Goal: Information Seeking & Learning: Learn about a topic

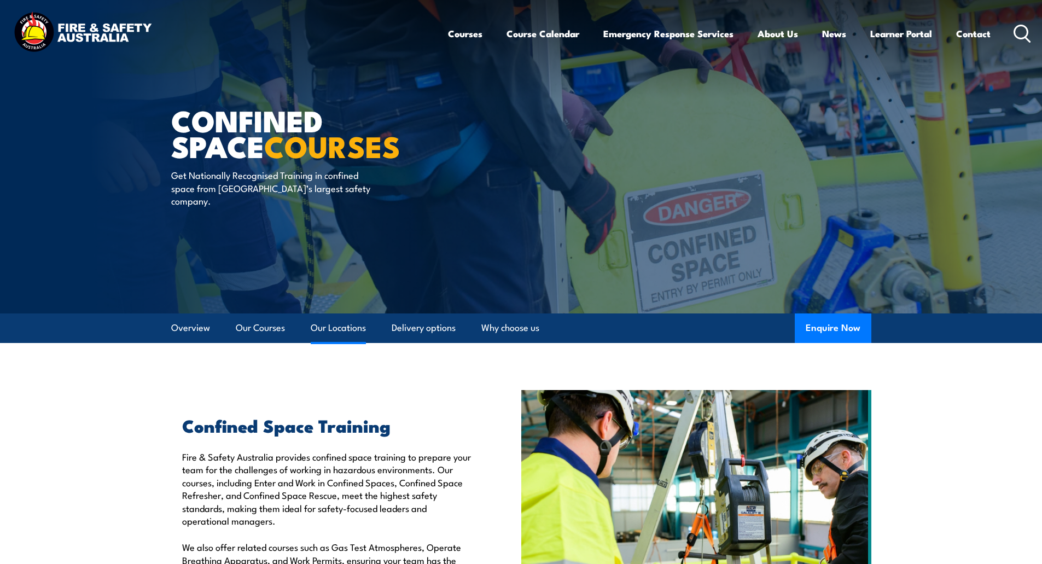
click at [356, 323] on link "Our Locations" at bounding box center [338, 327] width 55 height 29
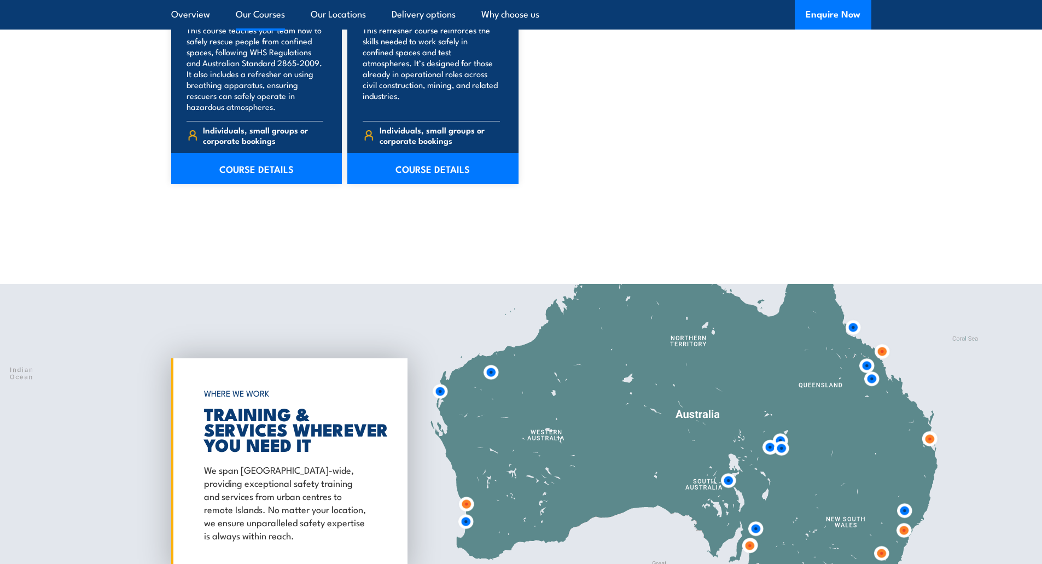
scroll to position [1529, 0]
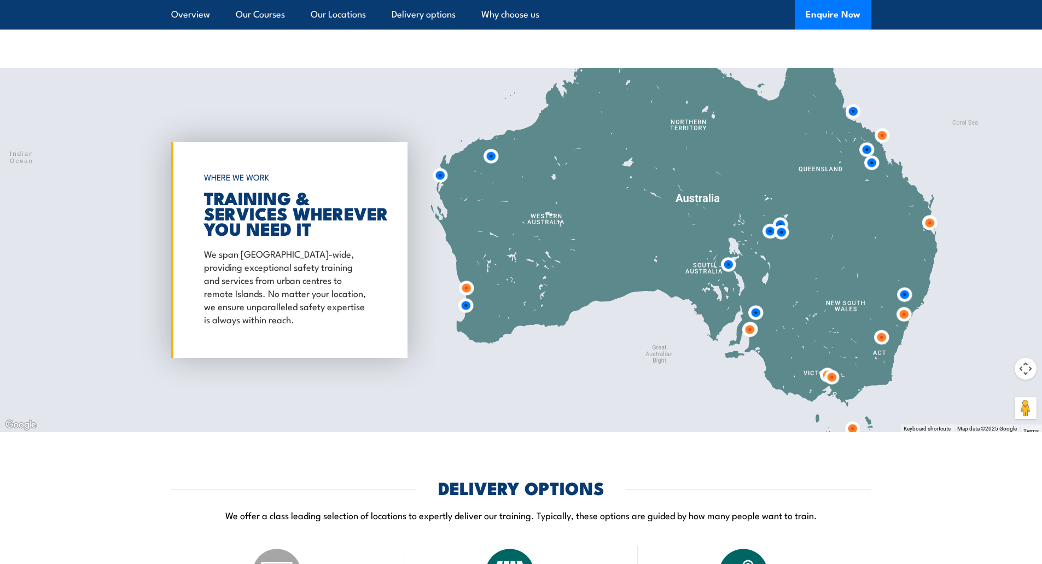
click at [444, 177] on img at bounding box center [440, 175] width 20 height 20
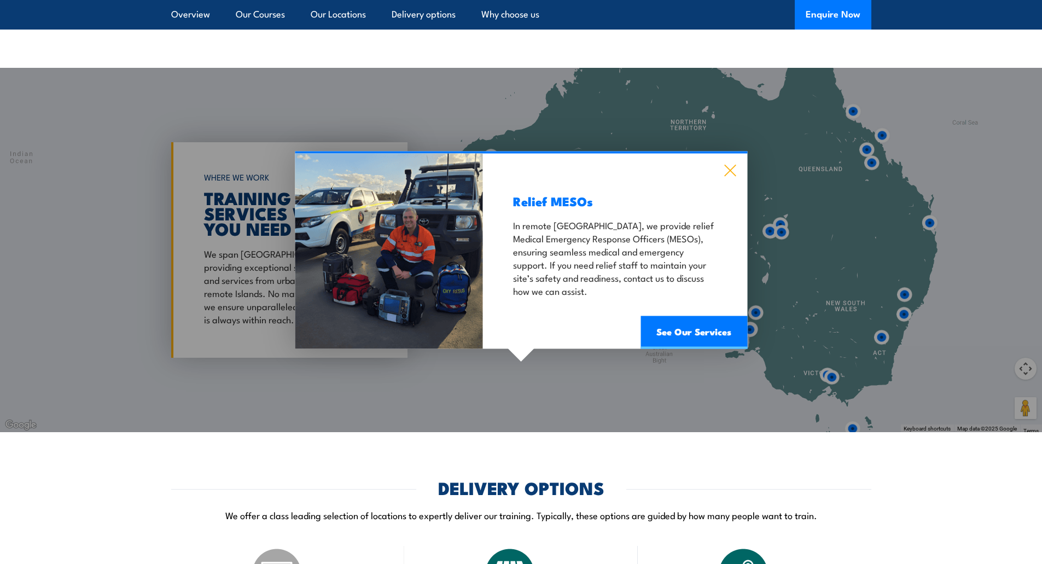
click at [727, 169] on icon at bounding box center [730, 171] width 13 height 12
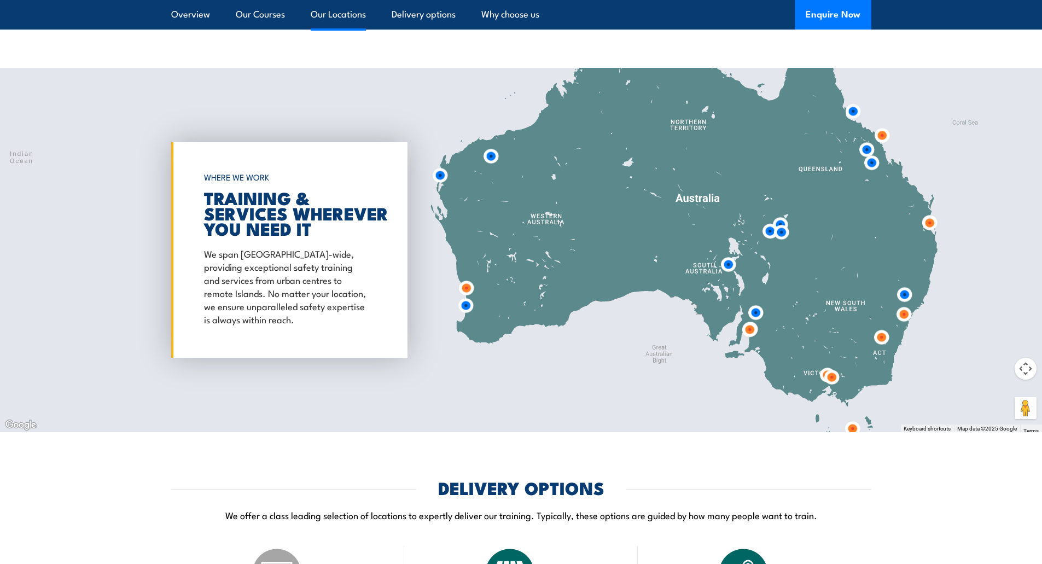
click at [338, 22] on link "Our Locations" at bounding box center [338, 14] width 55 height 29
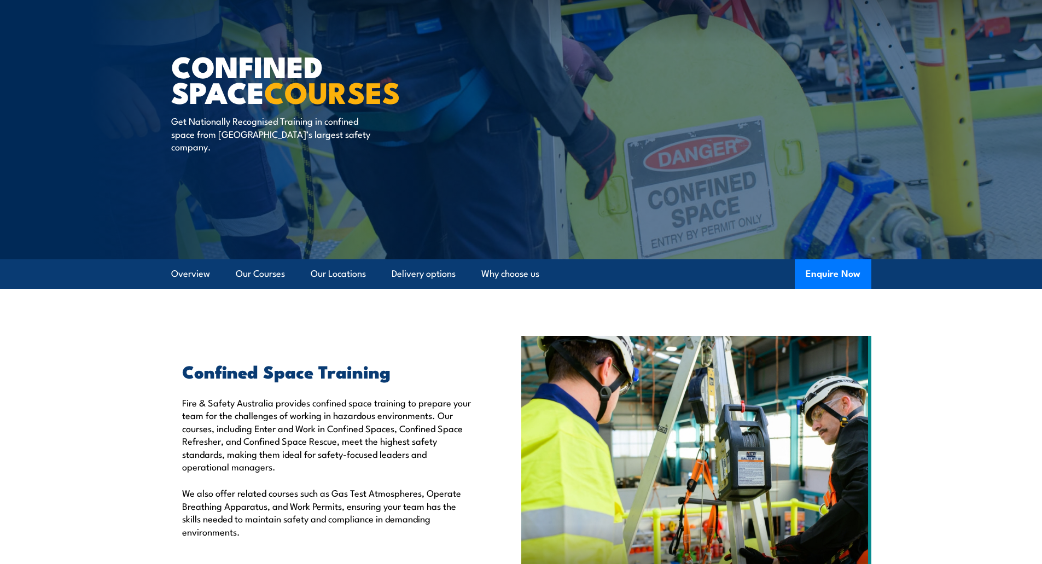
scroll to position [0, 0]
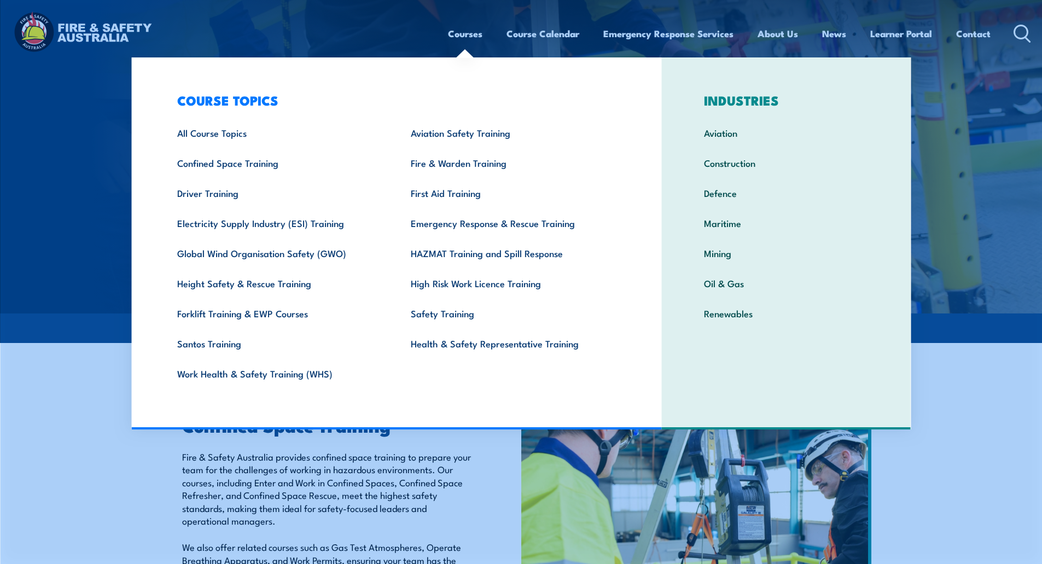
click at [469, 36] on link "Courses" at bounding box center [465, 33] width 34 height 29
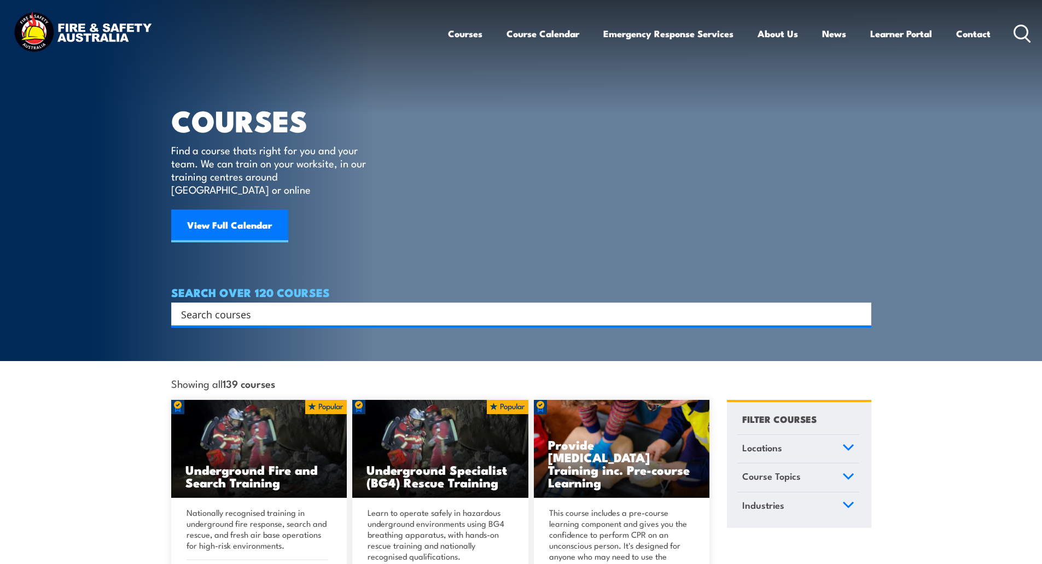
click at [376, 313] on div "Search Filter by Locations [GEOGRAPHIC_DATA] [GEOGRAPHIC_DATA] [GEOGRAPHIC_DATA…" at bounding box center [521, 314] width 700 height 23
click at [373, 306] on input "Search input" at bounding box center [514, 314] width 666 height 16
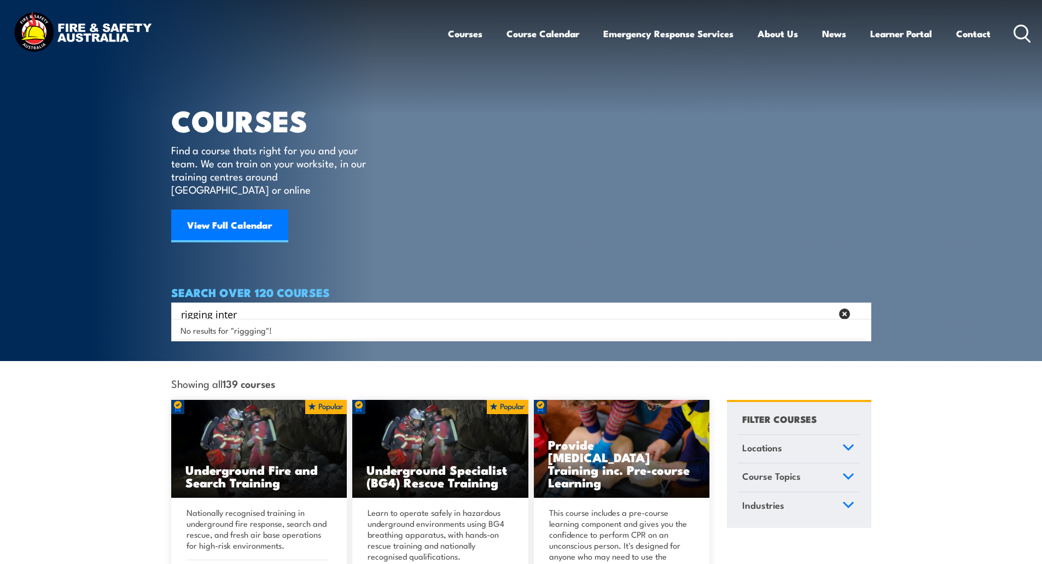
type input "rigging interm"
